Goal: Task Accomplishment & Management: Use online tool/utility

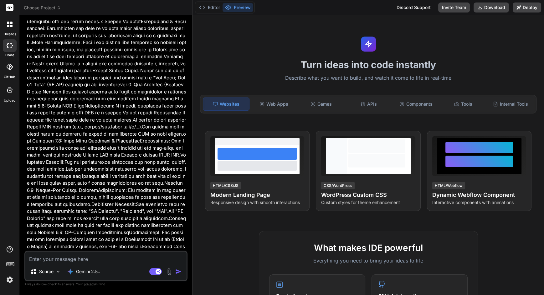
scroll to position [45, 0]
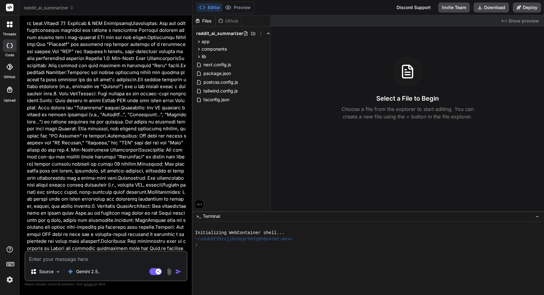
type textarea "x"
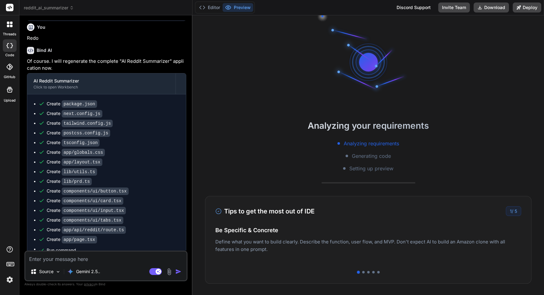
scroll to position [1162, 0]
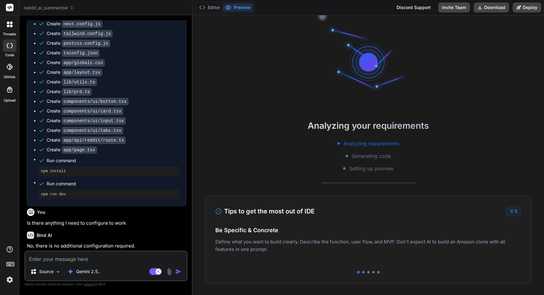
click at [126, 255] on textarea at bounding box center [105, 257] width 161 height 11
type textarea "r"
type textarea "x"
type textarea "re"
type textarea "x"
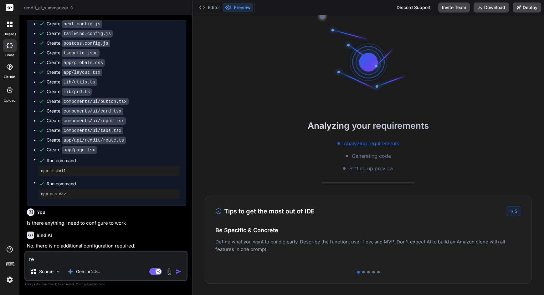
type textarea "reg"
type textarea "x"
type textarea "rege"
type textarea "x"
type textarea "regen"
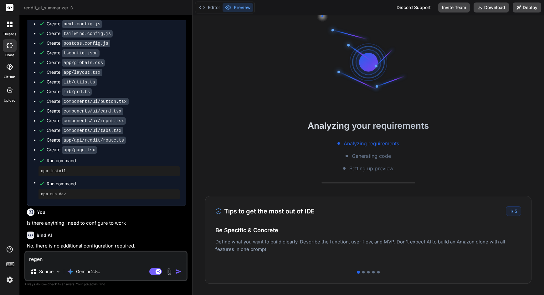
type textarea "x"
type textarea "regene"
type textarea "x"
type textarea "regener"
type textarea "x"
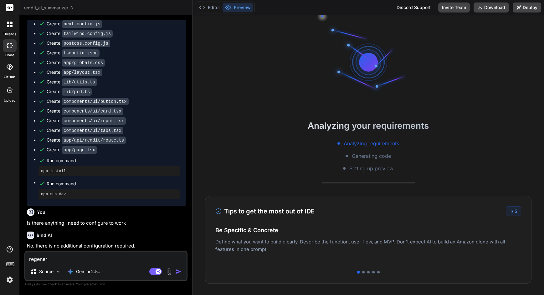
type textarea "regenera"
type textarea "x"
type textarea "regenerat"
type textarea "x"
type textarea "regenerate"
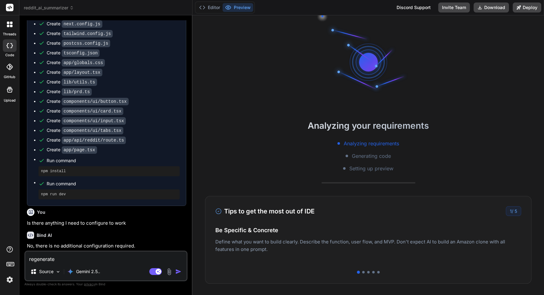
type textarea "x"
type textarea "Regenerate"
type textarea "x"
type textarea "Regenerate p"
type textarea "x"
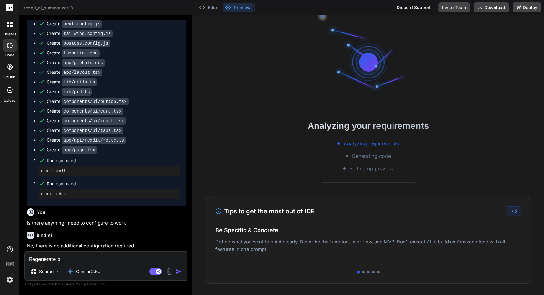
type textarea "Regenerate pr"
type textarea "x"
type textarea "Regenerate pro"
type textarea "x"
type textarea "Regenerate proj"
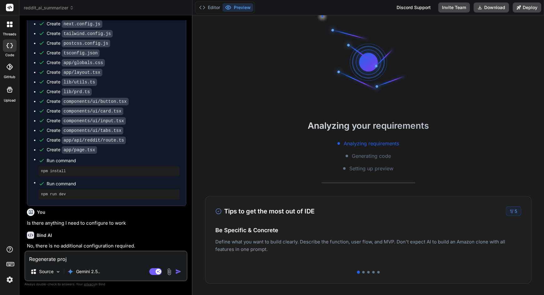
type textarea "x"
type textarea "Regenerate projc"
type textarea "x"
type textarea "Regenerate projce"
type textarea "x"
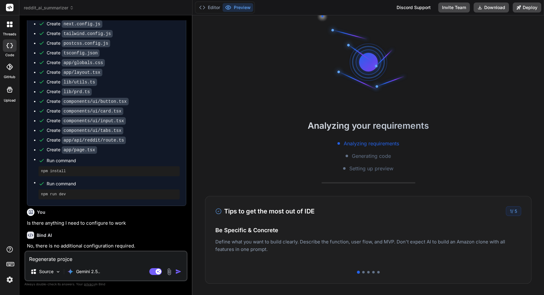
type textarea "Regenerate projc"
type textarea "x"
type textarea "Regenerate proj"
type textarea "x"
type textarea "Regenerate proje"
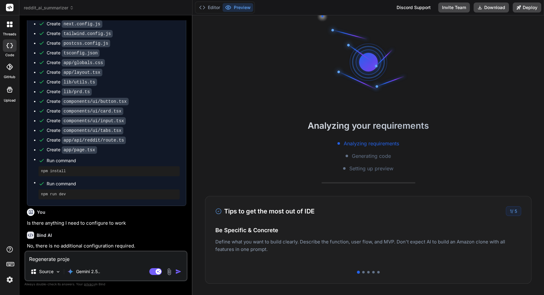
type textarea "x"
type textarea "Regenerate projec"
type textarea "x"
type textarea "Regenerate project"
type textarea "x"
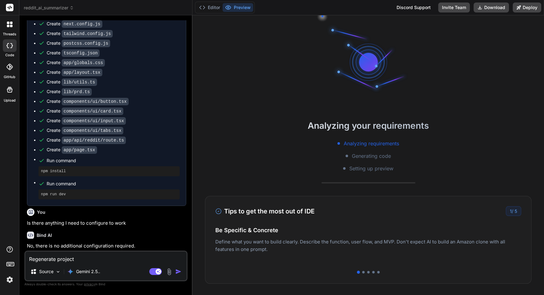
type textarea "Regenerate project"
type textarea "x"
type textarea "Regenerate project w"
type textarea "x"
type textarea "Regenerate project wi"
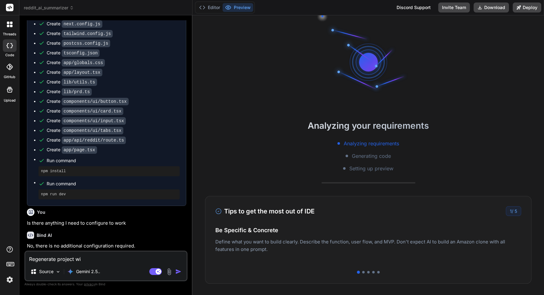
type textarea "x"
type textarea "Regenerate project wit"
type textarea "x"
type textarea "Regenerate project with"
type textarea "x"
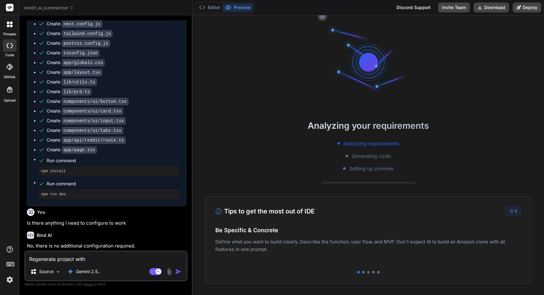
type textarea "Regenerate project with"
type textarea "x"
type textarea "Regenerate project with n"
type textarea "x"
type textarea "Regenerate project with ne"
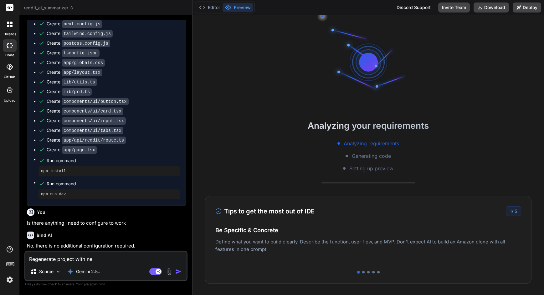
type textarea "x"
type textarea "Regenerate project with new"
type textarea "x"
type textarea "Regenerate project with ne"
type textarea "x"
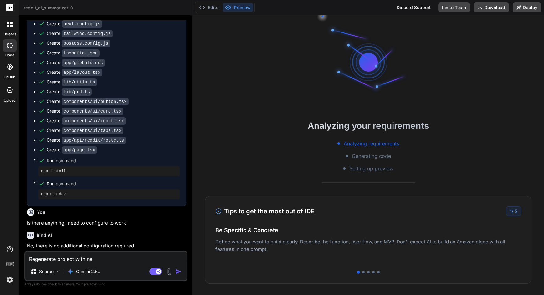
type textarea "Regenerate project with n"
type textarea "x"
type textarea "Regenerate project with"
type textarea "x"
type textarea "Regenerate project with"
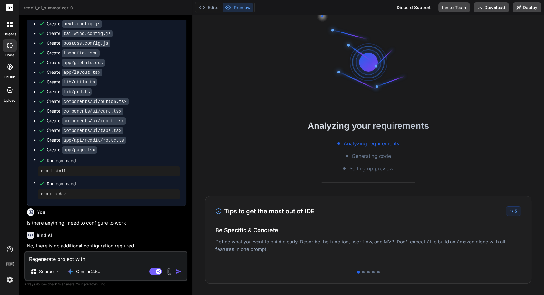
type textarea "x"
type textarea "Regenerate project wit"
type textarea "x"
type textarea "Regenerate project wi"
type textarea "x"
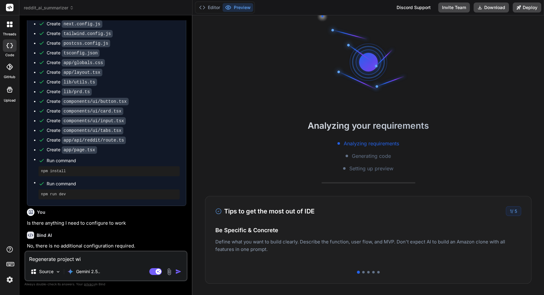
type textarea "Regenerate project w"
type textarea "x"
type textarea "Regenerate project"
type textarea "x"
type textarea "Regenerate project"
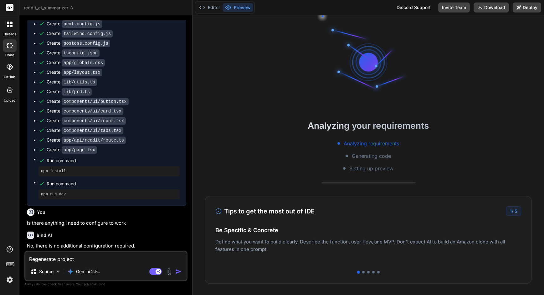
type textarea "x"
type textarea "Regenerate projec"
type textarea "x"
type textarea "Regenerate proje"
type textarea "x"
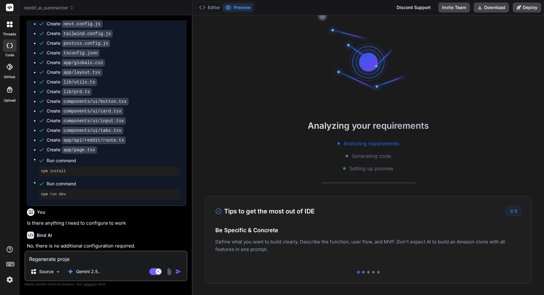
type textarea "Regenerate proj"
type textarea "x"
type textarea "Regenerate pro"
type textarea "x"
type textarea "Regenerate pr"
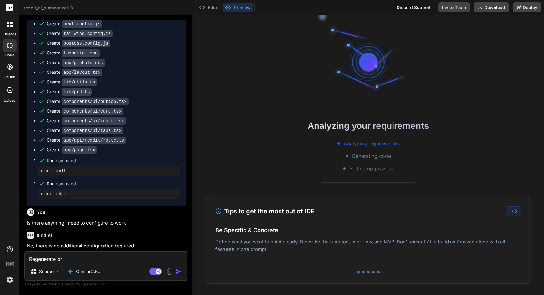
type textarea "x"
type textarea "Regenerate p"
type textarea "x"
type textarea "Regenerate"
type textarea "x"
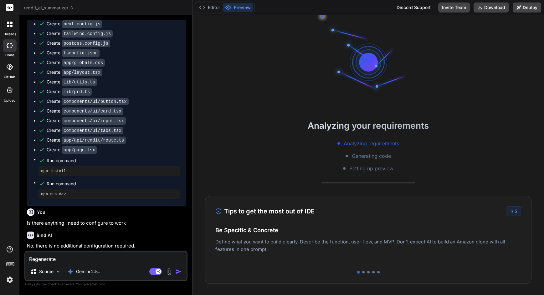
type textarea "Regenerate"
type textarea "x"
type textarea "Regenerat"
type textarea "x"
type textarea "Regenera"
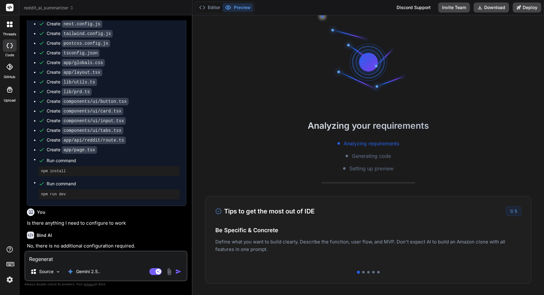
type textarea "x"
type textarea "Regener"
type textarea "x"
type textarea "Regene"
type textarea "x"
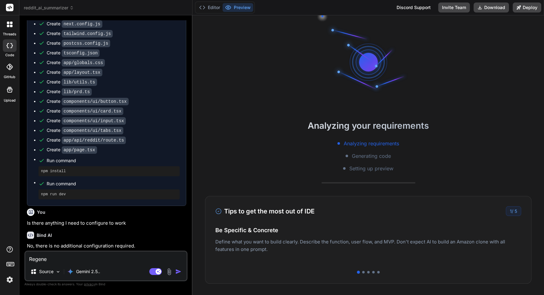
type textarea "Regen"
type textarea "x"
type textarea "Rege"
type textarea "x"
type textarea "Reg"
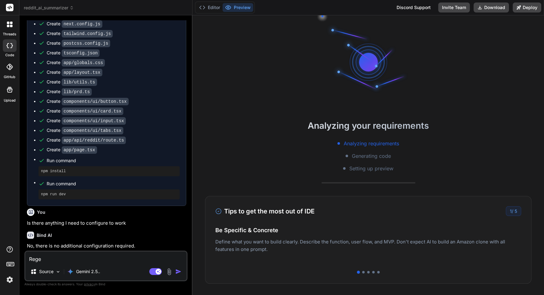
type textarea "x"
type textarea "Re"
type textarea "x"
type textarea "R"
type textarea "x"
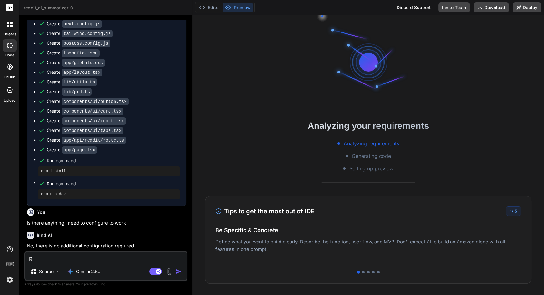
type textarea "x"
type textarea "f"
type textarea "x"
type textarea "fo"
type textarea "x"
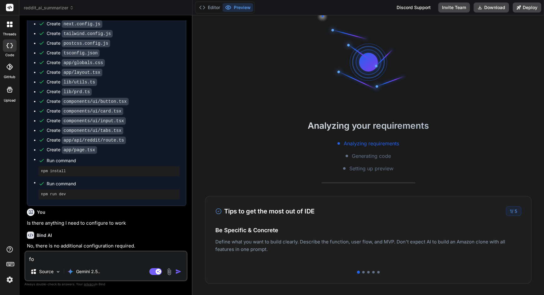
type textarea "for"
type textarea "x"
type textarea "For"
type textarea "x"
type textarea "For t"
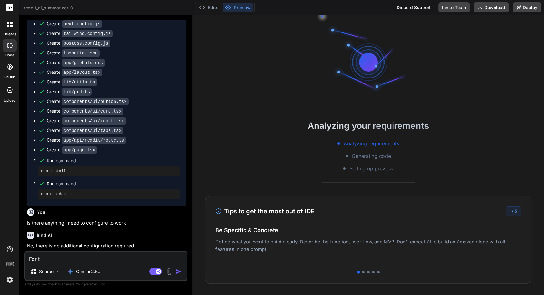
type textarea "x"
type textarea "For th"
type textarea "x"
type textarea "For the"
type textarea "x"
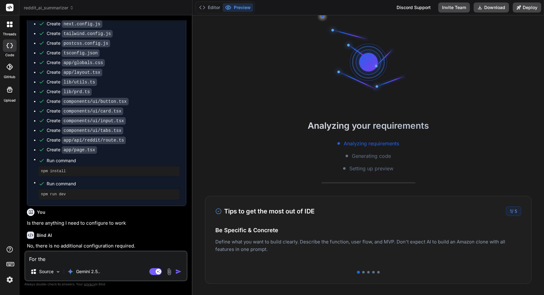
type textarea "For the"
type textarea "x"
type textarea "For the"
click at [92, 256] on textarea "For the" at bounding box center [105, 257] width 161 height 11
type textarea "For the a"
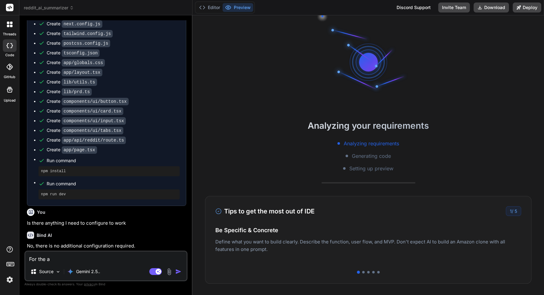
type textarea "x"
type textarea "For the ai"
type textarea "x"
type textarea "For the a"
type textarea "x"
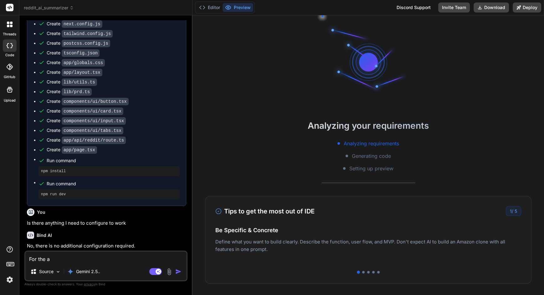
type textarea "For the"
type textarea "x"
type textarea "For the A"
type textarea "x"
type textarea "For the AI"
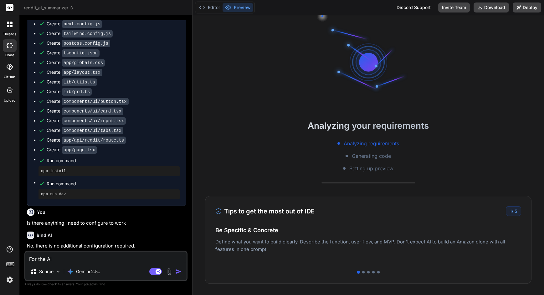
type textarea "x"
type textarea "For the AI"
type textarea "x"
type textarea "For the AI s"
type textarea "x"
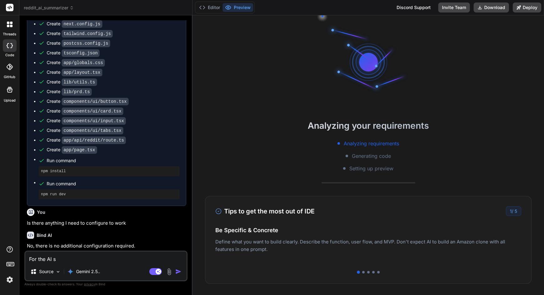
type textarea "For the AI su"
type textarea "x"
type textarea "For the AI sum"
type textarea "x"
type textarea "For the AI summ"
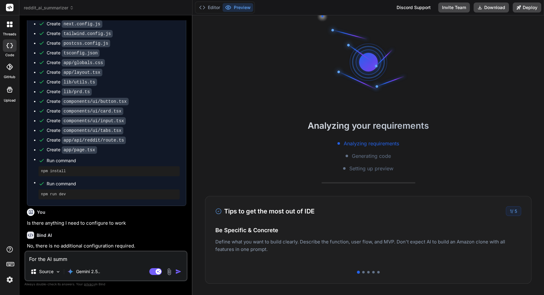
type textarea "x"
type textarea "For the [PERSON_NAME]"
type textarea "x"
type textarea "For the [PERSON_NAME]"
type textarea "x"
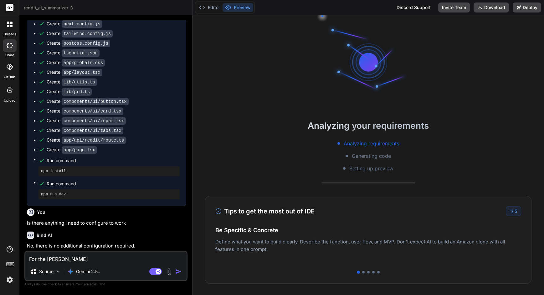
type textarea "For the AI summari"
type textarea "x"
type textarea "For the AI summariz"
type textarea "x"
type textarea "For the AI summariza"
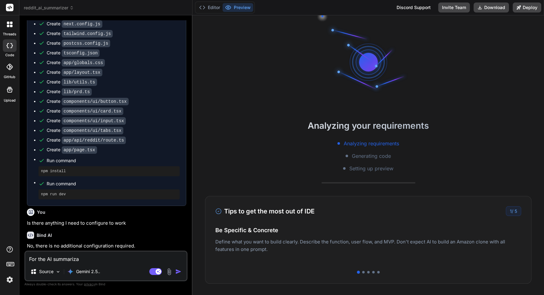
type textarea "x"
type textarea "For the AI summarizat"
type textarea "x"
type textarea "For the AI summarizati"
type textarea "x"
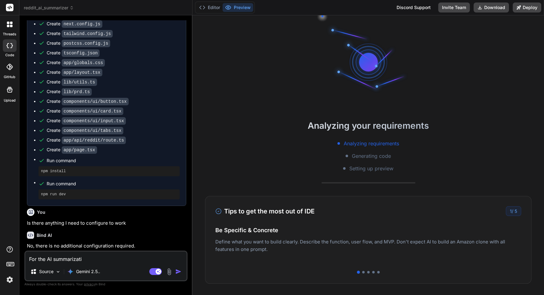
type textarea "For the AI summarizatio"
type textarea "x"
type textarea "For the AI summarization"
type textarea "x"
type textarea "For the AI summarization"
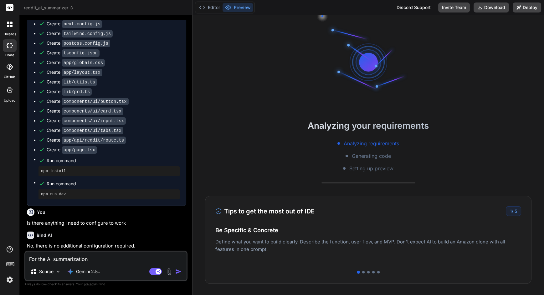
type textarea "x"
type textarea "For the AI summarization p"
type textarea "x"
type textarea "For the AI summarization pa"
type textarea "x"
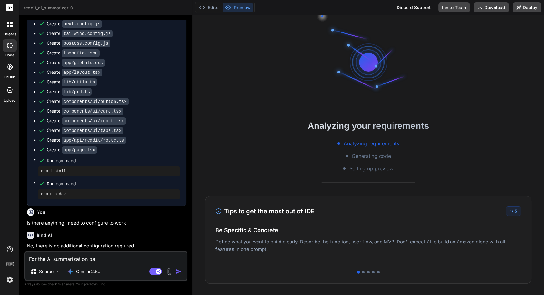
type textarea "For the AI summarization par"
type textarea "x"
type textarea "For the AI summarization part"
type textarea "x"
type textarea "For the AI summarization part,"
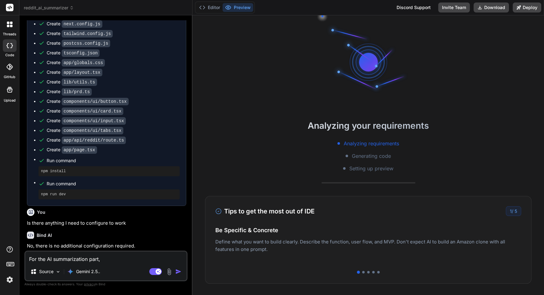
type textarea "x"
type textarea "For the AI summarization part,"
type textarea "x"
type textarea "For the AI summarization part, I"
type textarea "x"
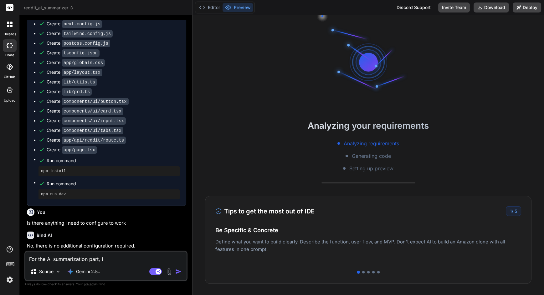
type textarea "For the AI summarization part, I"
type textarea "x"
type textarea "For the AI summarization part, I"
type textarea "x"
type textarea "For the AI summarization part,"
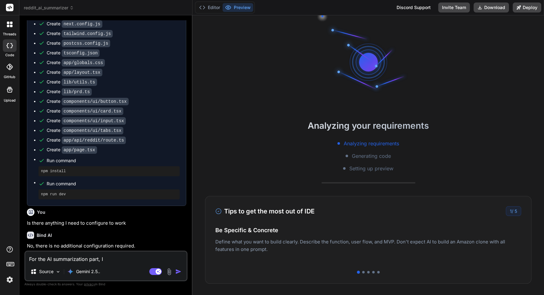
type textarea "x"
type textarea "For the AI summarization part, I"
type textarea "x"
type textarea "For the AI summarization part, I"
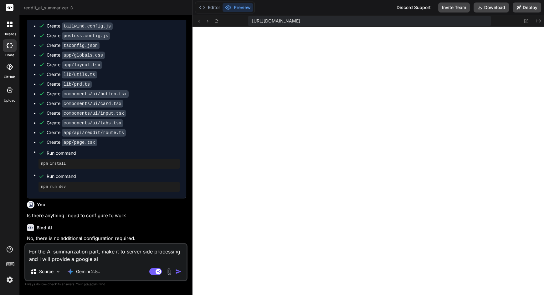
scroll to position [45, 0]
click at [114, 262] on textarea "For the AI summarization part, make it to server side processing and I will pro…" at bounding box center [105, 253] width 161 height 19
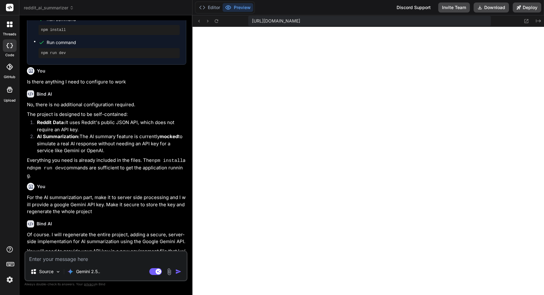
scroll to position [1328, 0]
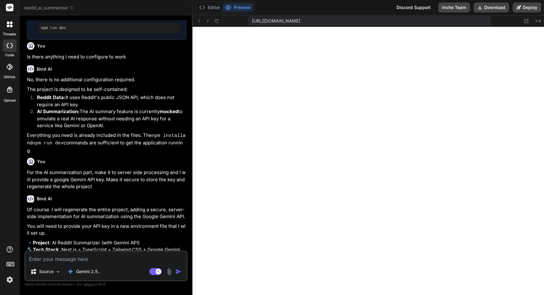
click at [114, 256] on textarea at bounding box center [105, 257] width 161 height 11
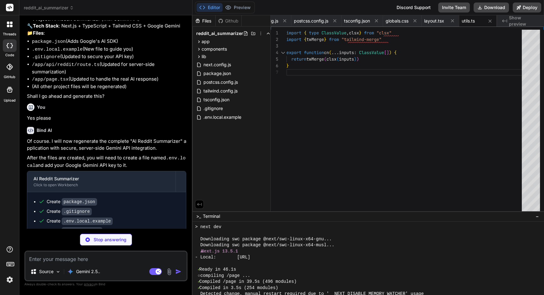
scroll to position [1552, 0]
click at [9, 64] on icon at bounding box center [9, 67] width 6 height 6
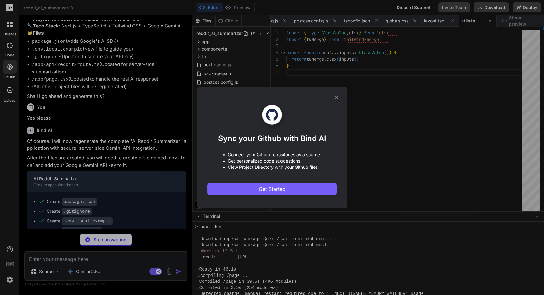
click at [297, 188] on button "Get Started" at bounding box center [271, 189] width 129 height 13
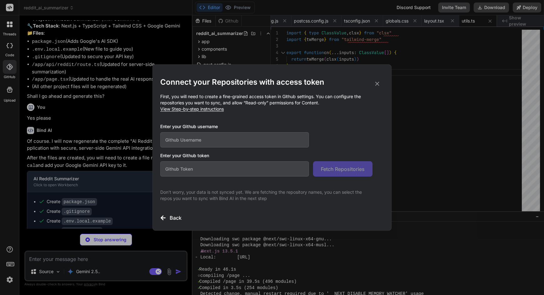
scroll to position [0, 246]
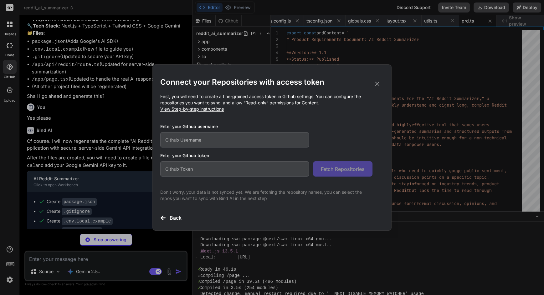
click at [216, 109] on span "View Step-by-step instructions" at bounding box center [191, 108] width 63 height 5
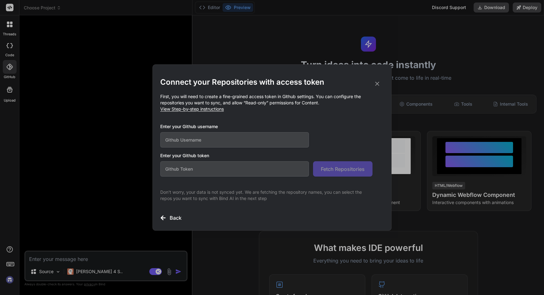
scroll to position [2898, 0]
click at [379, 82] on icon at bounding box center [377, 84] width 4 height 4
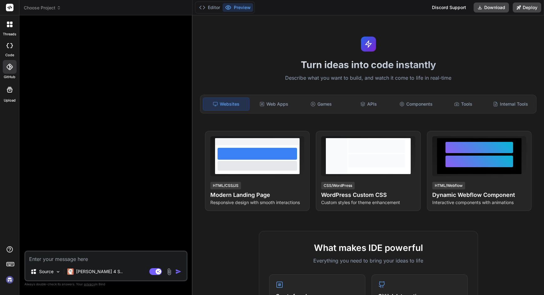
scroll to position [0, 0]
click at [49, 7] on span "Choose Project" at bounding box center [42, 8] width 37 height 6
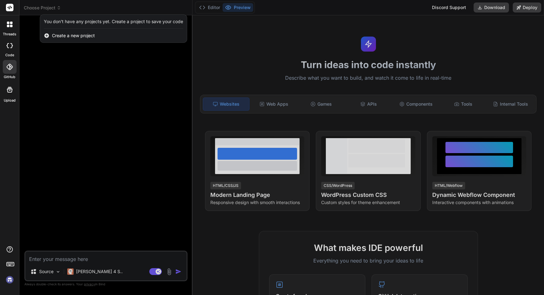
click at [108, 18] on div "You don't have any projects yet. Create a project to save your code" at bounding box center [113, 21] width 139 height 6
